Goal: Use online tool/utility

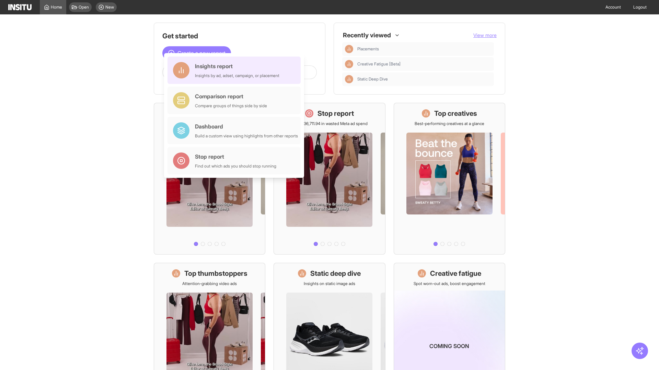
click at [236, 70] on div "Insights report Insights by ad, adset, campaign, or placement" at bounding box center [237, 70] width 84 height 16
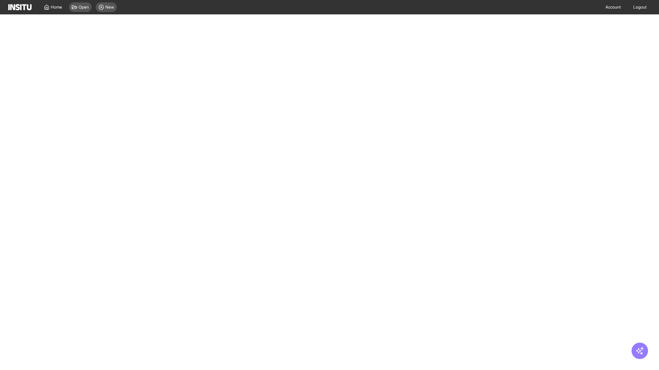
select select "**"
